Goal: Find specific page/section: Find specific page/section

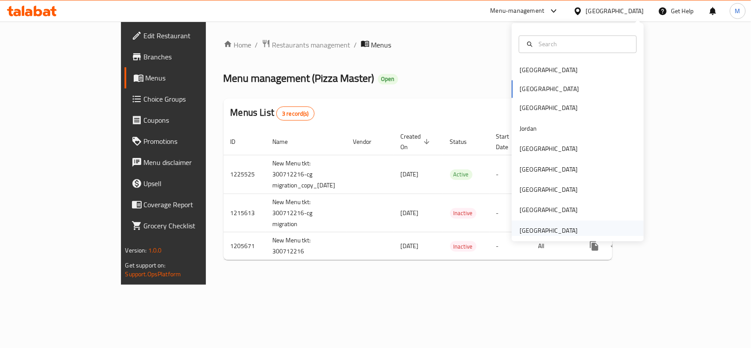
click at [525, 232] on div "[GEOGRAPHIC_DATA]" at bounding box center [548, 231] width 58 height 10
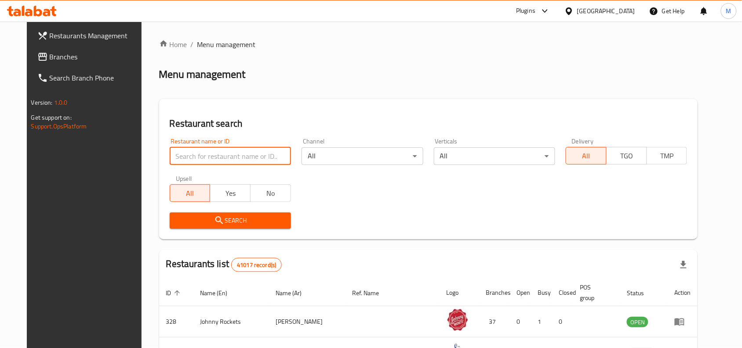
click at [215, 159] on input "search" at bounding box center [230, 156] width 121 height 18
paste input "Burger King"
type input "Burger King"
click button "Search" at bounding box center [230, 220] width 121 height 16
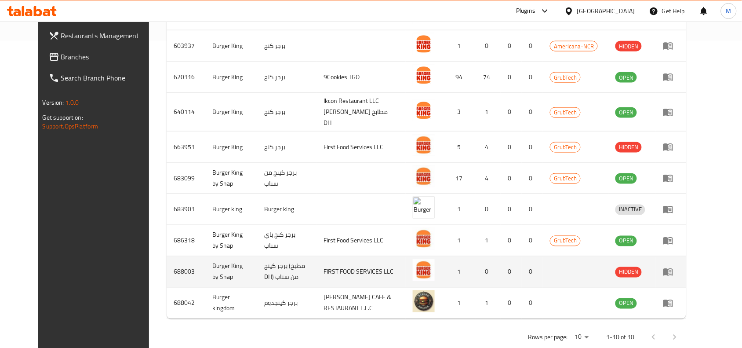
scroll to position [87, 0]
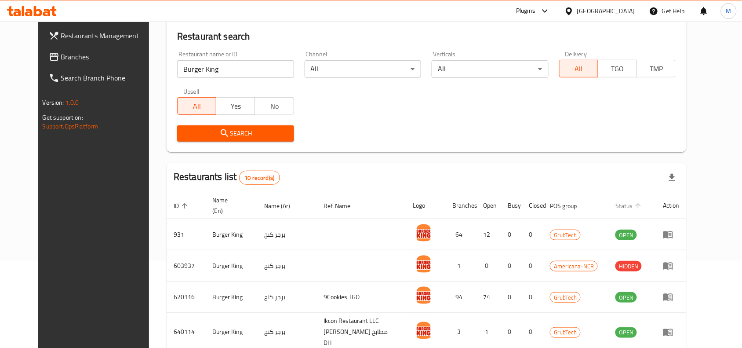
click at [644, 200] on span "Status" at bounding box center [630, 205] width 29 height 11
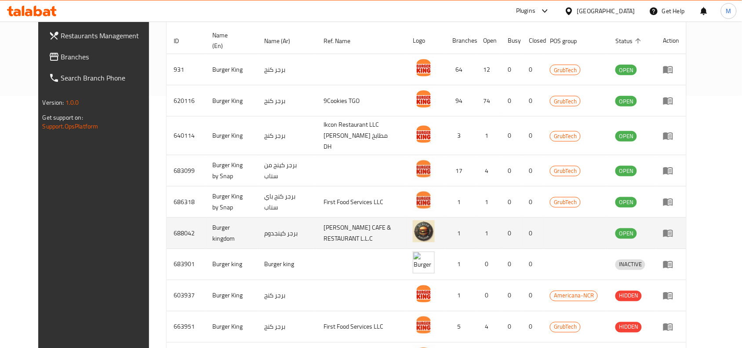
scroll to position [307, 0]
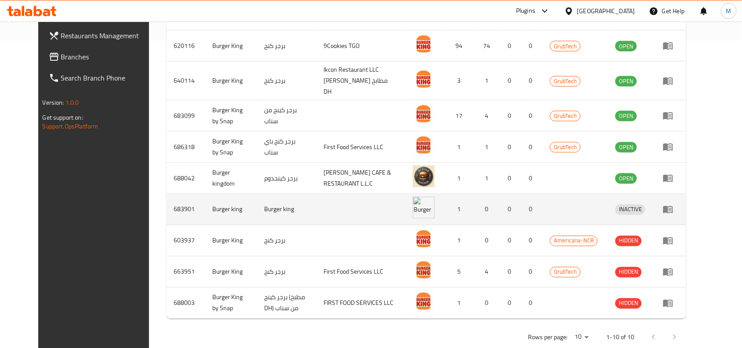
click at [334, 194] on td "enhanced table" at bounding box center [361, 209] width 89 height 31
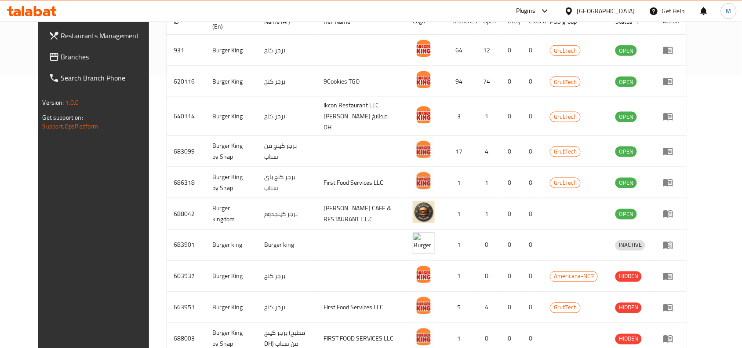
scroll to position [252, 0]
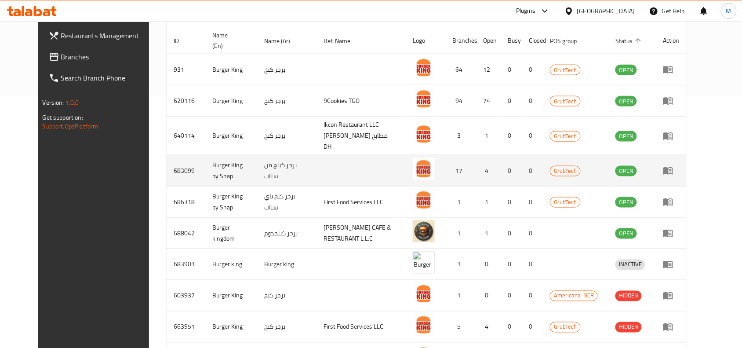
click at [317, 164] on td "برجر كينج من سناب" at bounding box center [286, 170] width 59 height 31
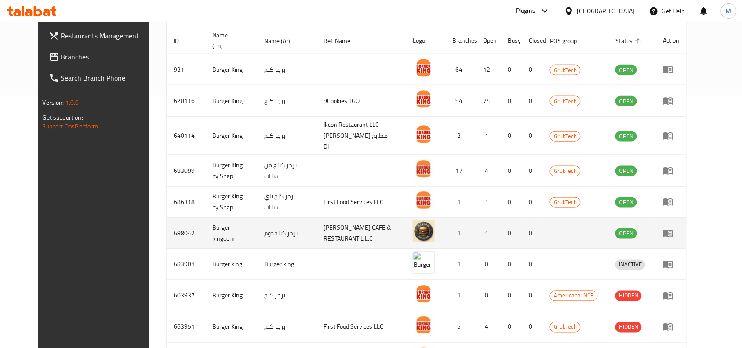
click at [308, 218] on td "برجر كينجدوم" at bounding box center [286, 233] width 59 height 31
click at [390, 218] on td "[PERSON_NAME] CAFE & RESTAURANT L.L.C" at bounding box center [361, 233] width 89 height 31
click at [343, 218] on td "[PERSON_NAME] CAFE & RESTAURANT L.L.C" at bounding box center [361, 233] width 89 height 31
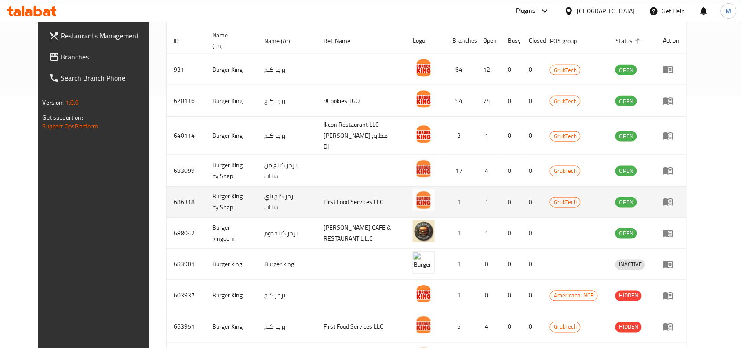
click at [348, 186] on td "First Food Services LLC" at bounding box center [361, 201] width 89 height 31
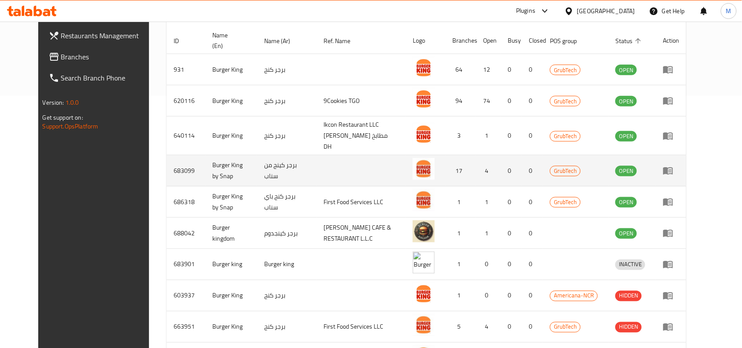
click at [317, 165] on td "برجر كينج من سناب" at bounding box center [286, 170] width 59 height 31
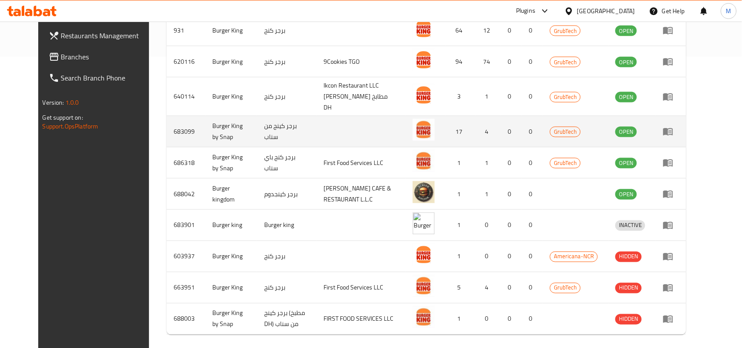
scroll to position [307, 0]
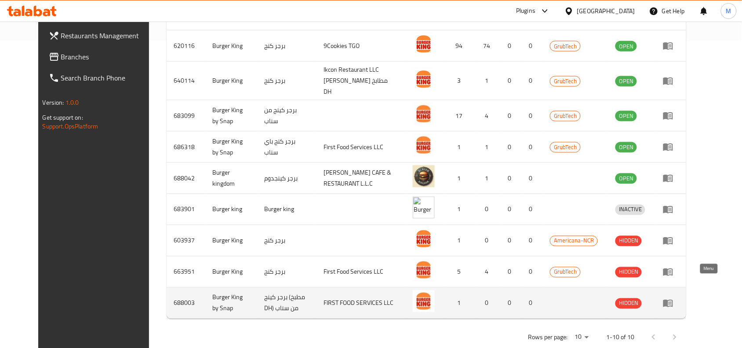
click at [673, 300] on icon "enhanced table" at bounding box center [668, 303] width 10 height 7
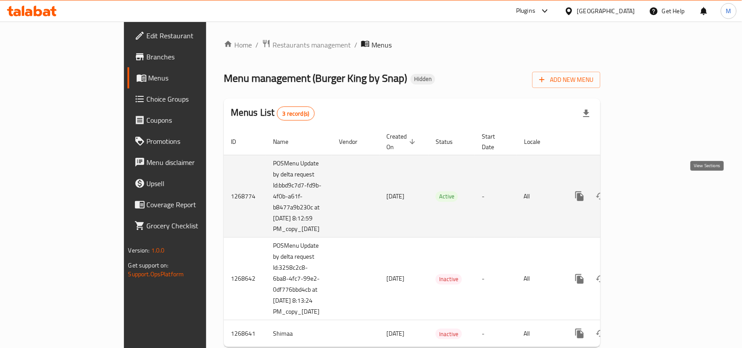
click at [649, 191] on icon "enhanced table" at bounding box center [643, 196] width 11 height 11
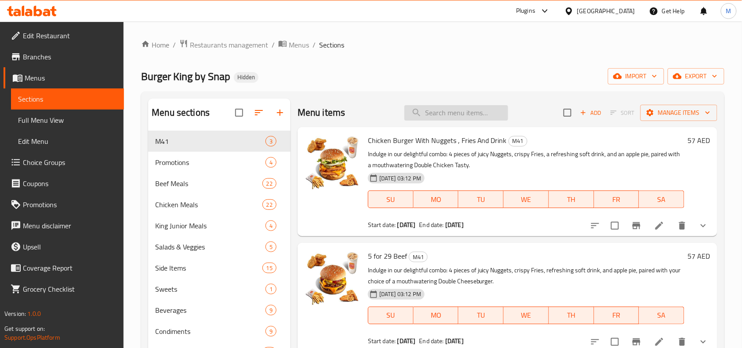
click at [443, 108] on input "search" at bounding box center [456, 112] width 104 height 15
paste input "King Box for 3 persons"
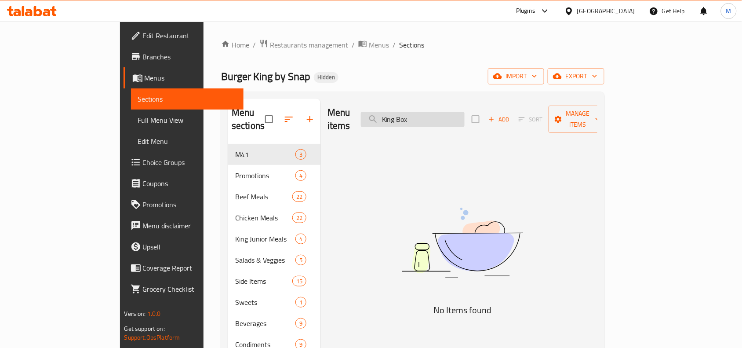
click at [462, 112] on input "King Box" at bounding box center [413, 119] width 104 height 15
paste input "5 for 32 Beef"
click at [459, 113] on input "5 for 32 Beef" at bounding box center [413, 119] width 104 height 15
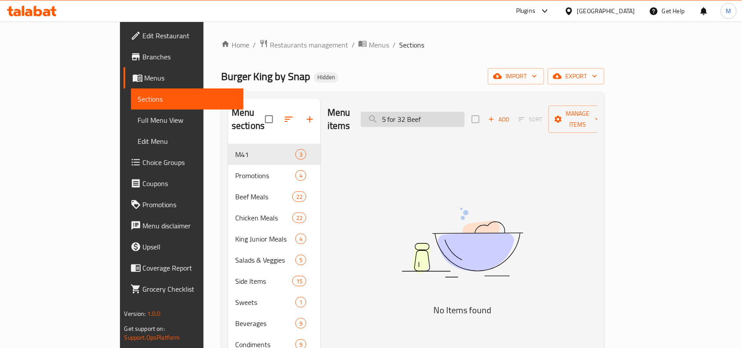
click at [459, 113] on input "5 for 32 Beef" at bounding box center [413, 119] width 104 height 15
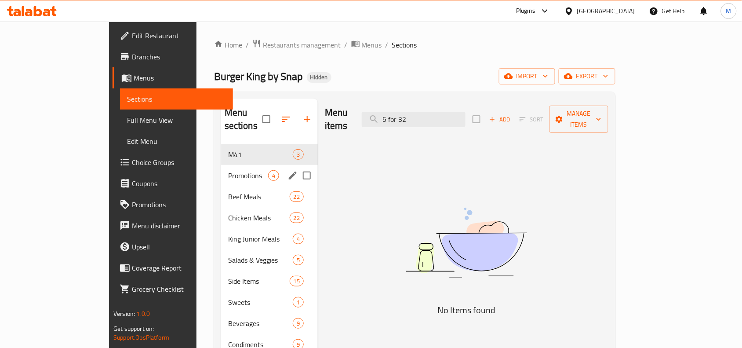
type input "5 for 32"
click at [228, 170] on span "Promotions" at bounding box center [248, 175] width 40 height 11
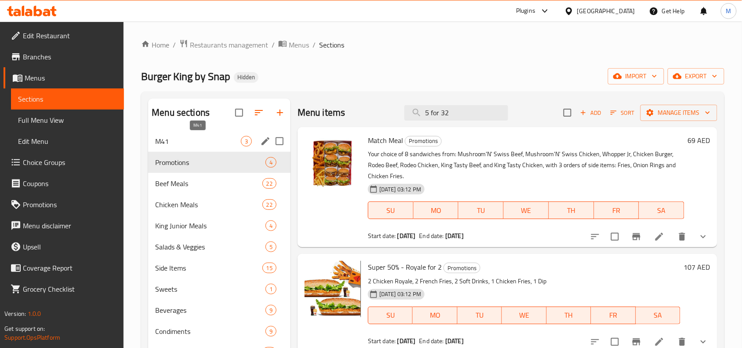
click at [189, 137] on span "M41" at bounding box center [198, 141] width 86 height 11
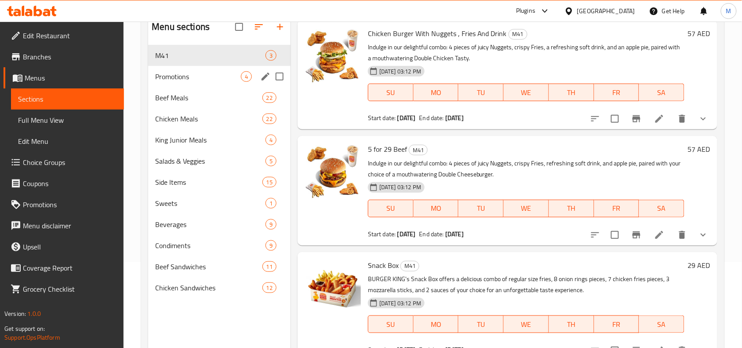
scroll to position [14, 0]
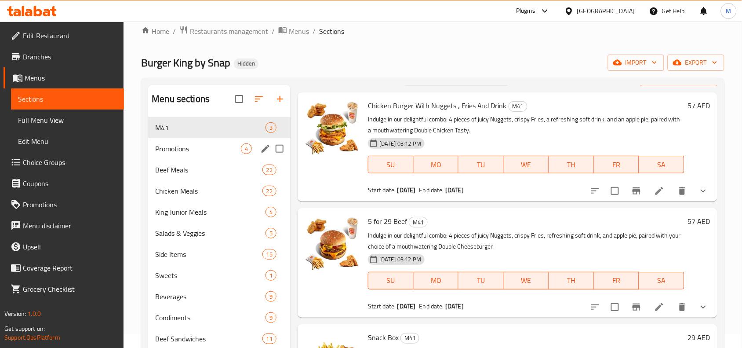
click at [179, 148] on span "Promotions" at bounding box center [198, 148] width 86 height 11
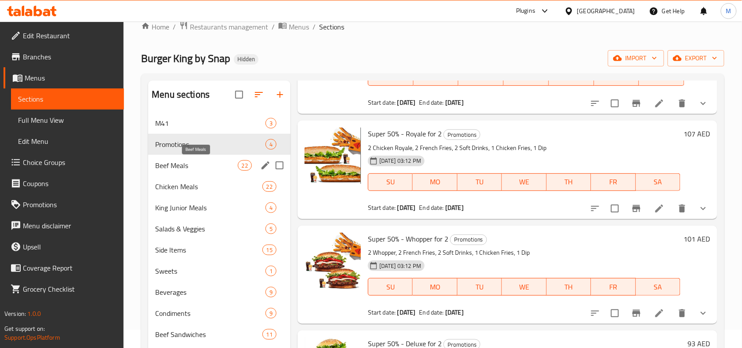
scroll to position [14, 0]
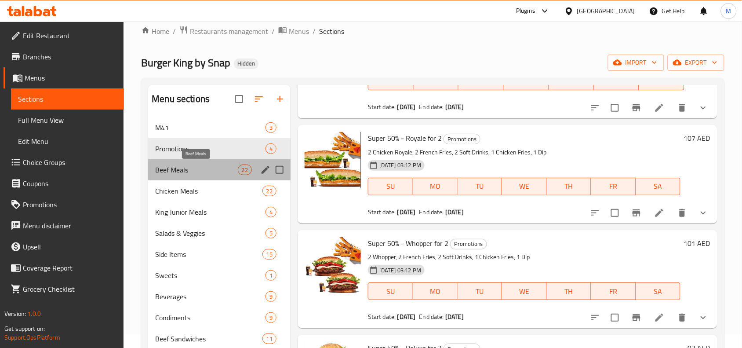
click at [183, 167] on span "Beef Meals" at bounding box center [196, 169] width 82 height 11
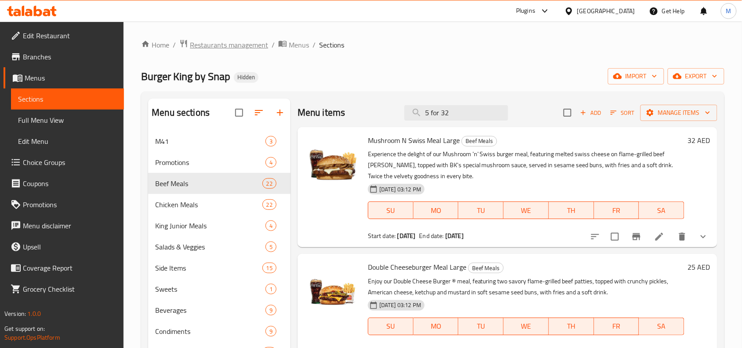
click at [222, 43] on span "Restaurants management" at bounding box center [229, 45] width 78 height 11
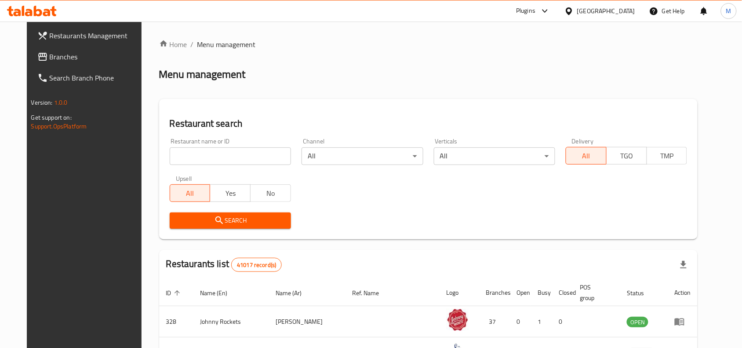
click at [437, 65] on div "Home / Menu management Menu management Restaurant search Restaurant name or ID …" at bounding box center [428, 311] width 539 height 545
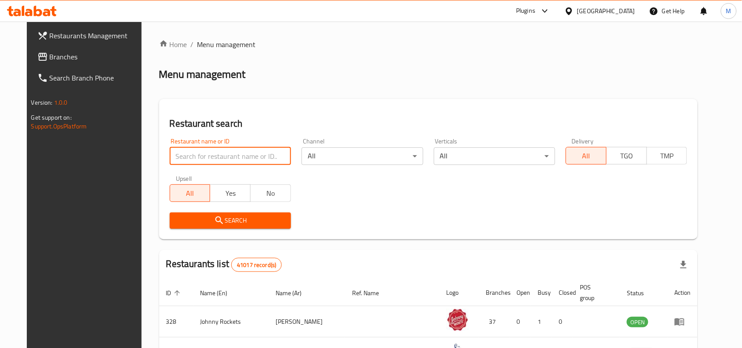
click at [201, 148] on input "search" at bounding box center [230, 156] width 121 height 18
paste input "688003"
type input "688003"
click button "Search" at bounding box center [230, 220] width 121 height 16
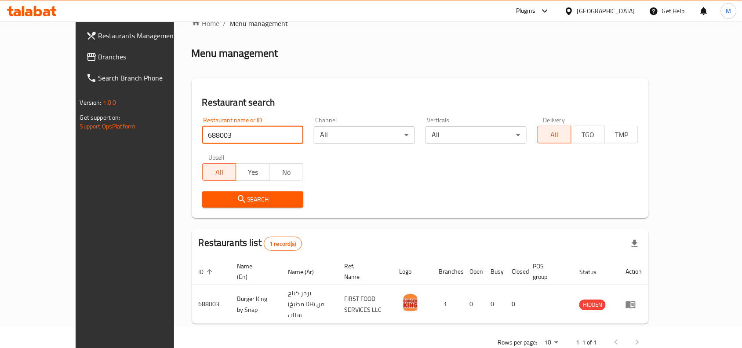
scroll to position [27, 0]
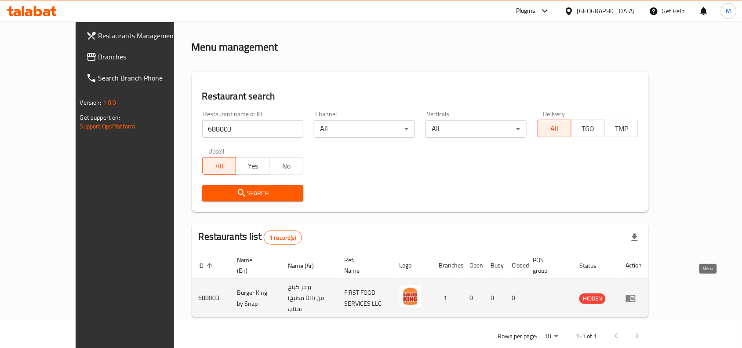
click at [636, 293] on icon "enhanced table" at bounding box center [631, 298] width 11 height 11
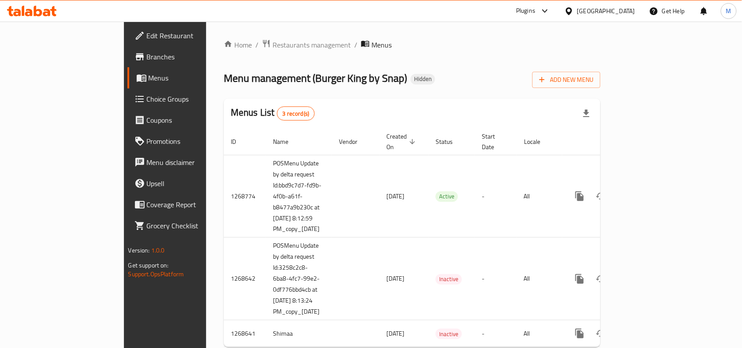
click at [249, 77] on span "Menu management ( Burger King by Snap )" at bounding box center [315, 78] width 183 height 20
drag, startPoint x: 249, startPoint y: 77, endPoint x: 311, endPoint y: 80, distance: 62.0
click at [311, 80] on span "Menu management ( Burger King by Snap )" at bounding box center [315, 78] width 183 height 20
copy span "Burger King by Snap"
click at [273, 47] on span "Restaurants management" at bounding box center [312, 45] width 78 height 11
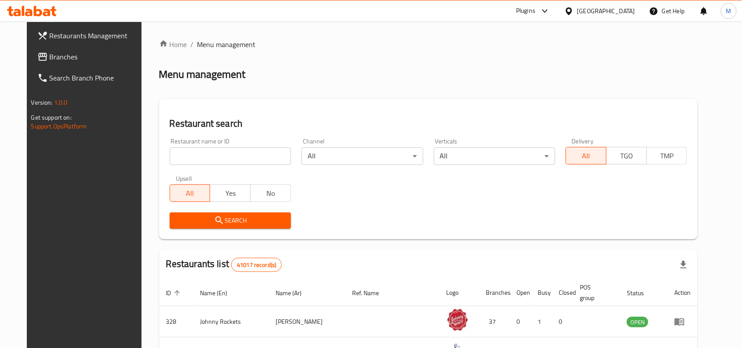
click at [232, 161] on input "search" at bounding box center [230, 156] width 121 height 18
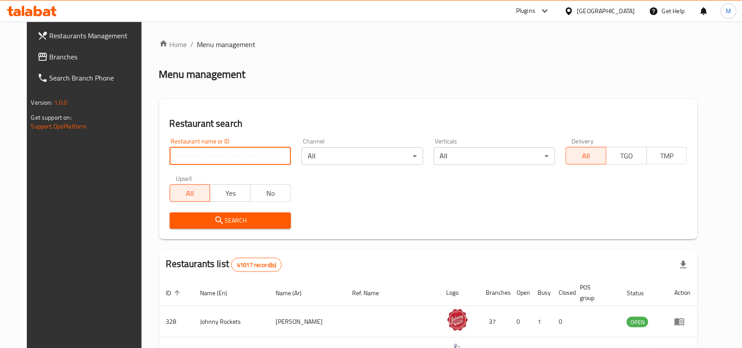
paste input "Burger King by Snap"
type input "Burger King by Snap"
click button "Search" at bounding box center [230, 220] width 121 height 16
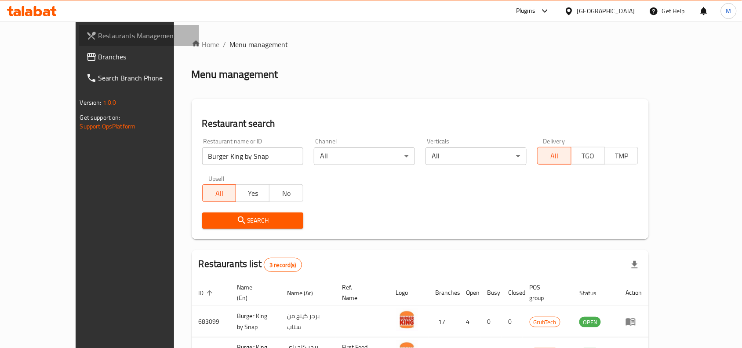
click at [98, 35] on span "Restaurants Management" at bounding box center [145, 35] width 94 height 11
